Goal: Information Seeking & Learning: Learn about a topic

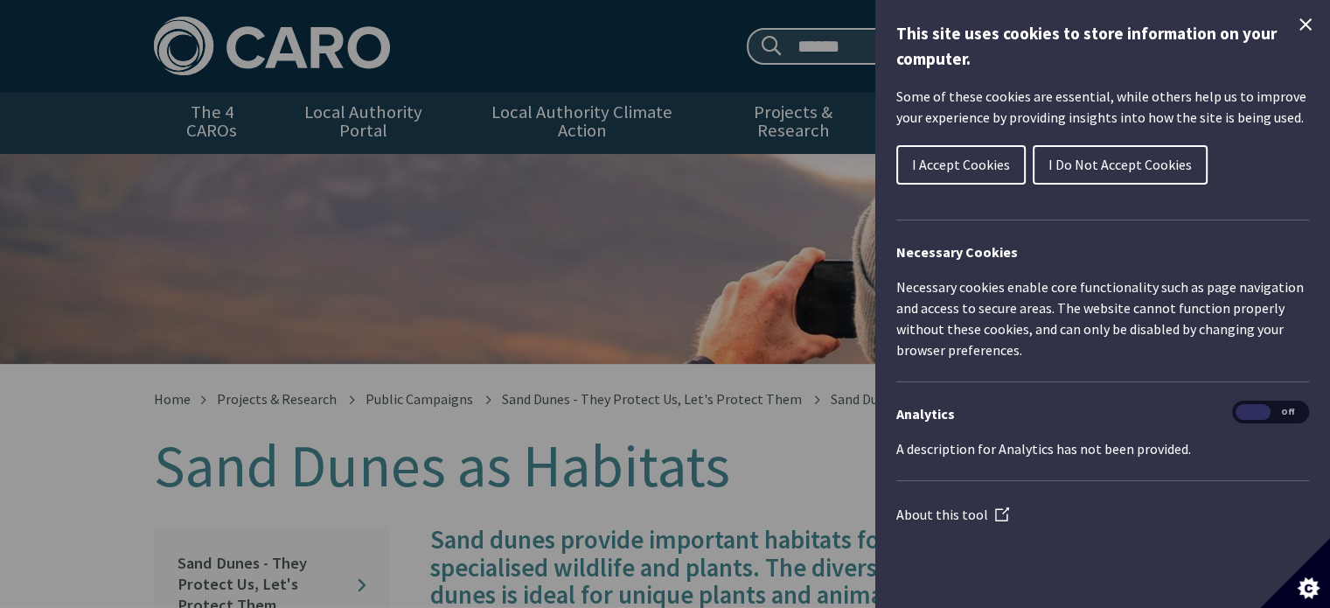
click at [1001, 167] on span "I Accept Cookies" at bounding box center [961, 164] width 98 height 17
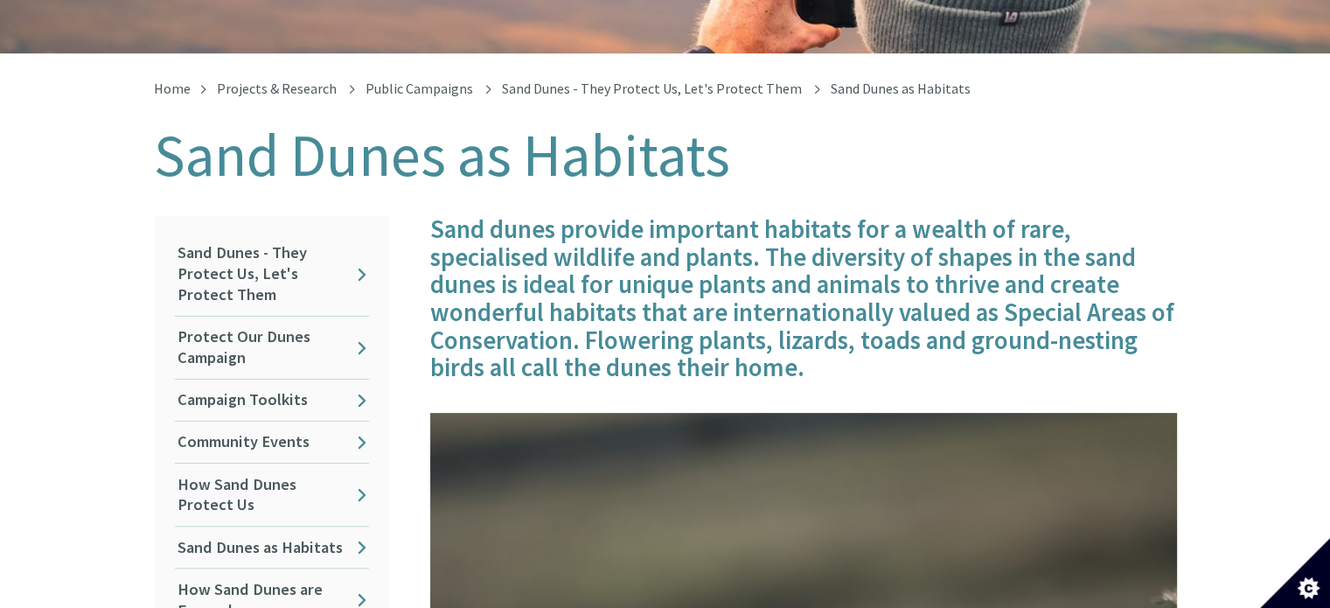
scroll to position [316, 0]
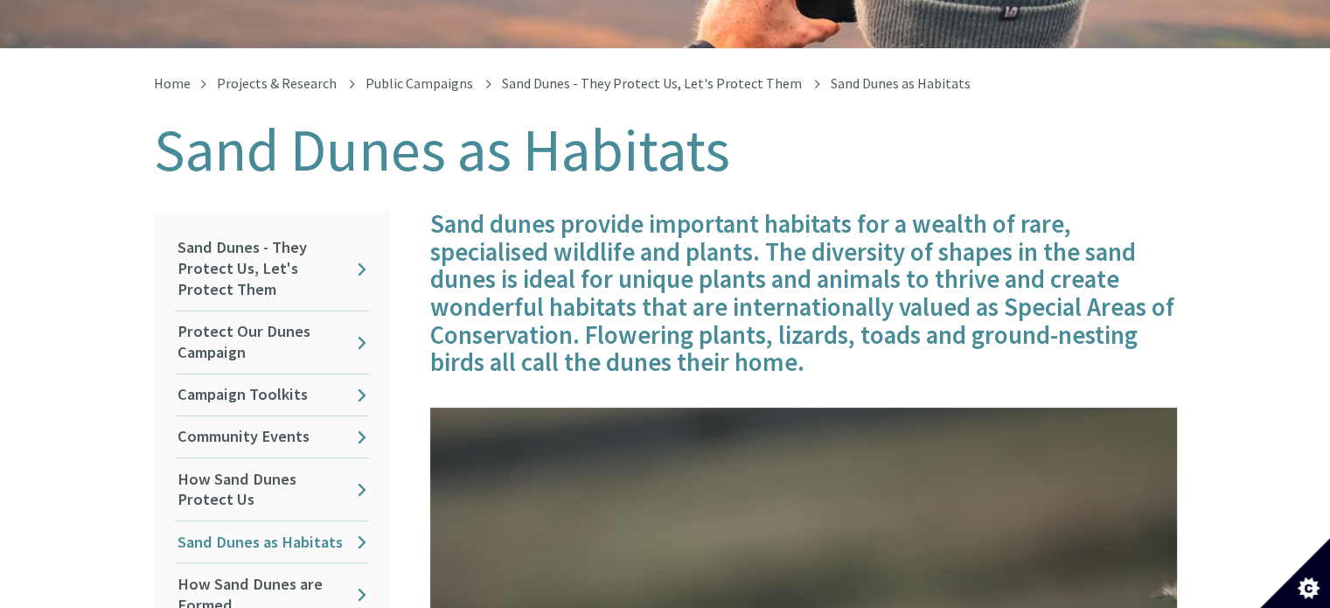
click at [265, 534] on link "Sand Dunes as Habitats" at bounding box center [272, 541] width 194 height 41
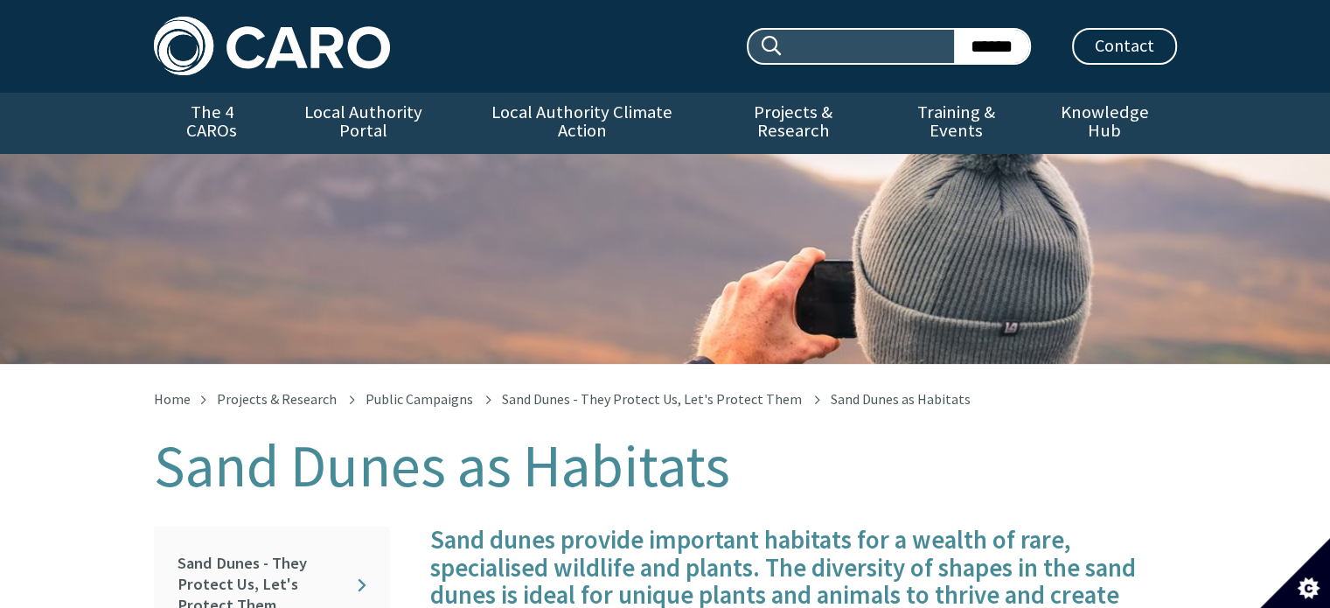
click at [822, 45] on input "Search site:" at bounding box center [868, 46] width 171 height 33
type input "**********"
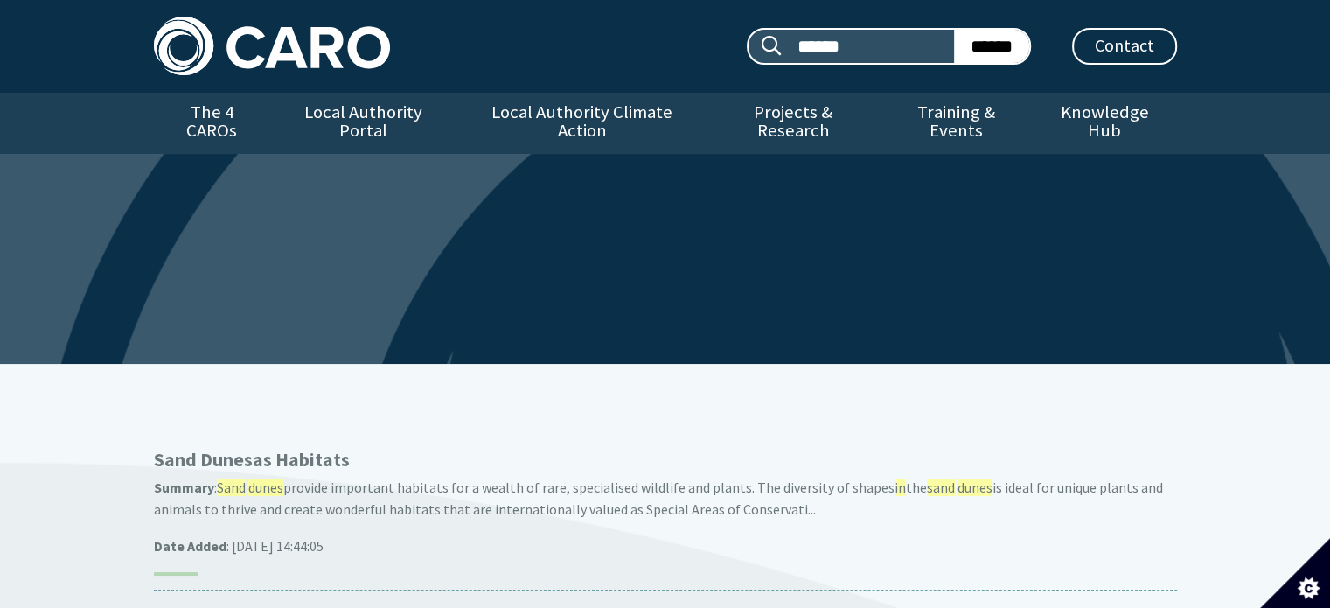
click at [311, 448] on p "Sand Dunes as Habitats" at bounding box center [665, 460] width 1023 height 24
